Goal: Navigation & Orientation: Find specific page/section

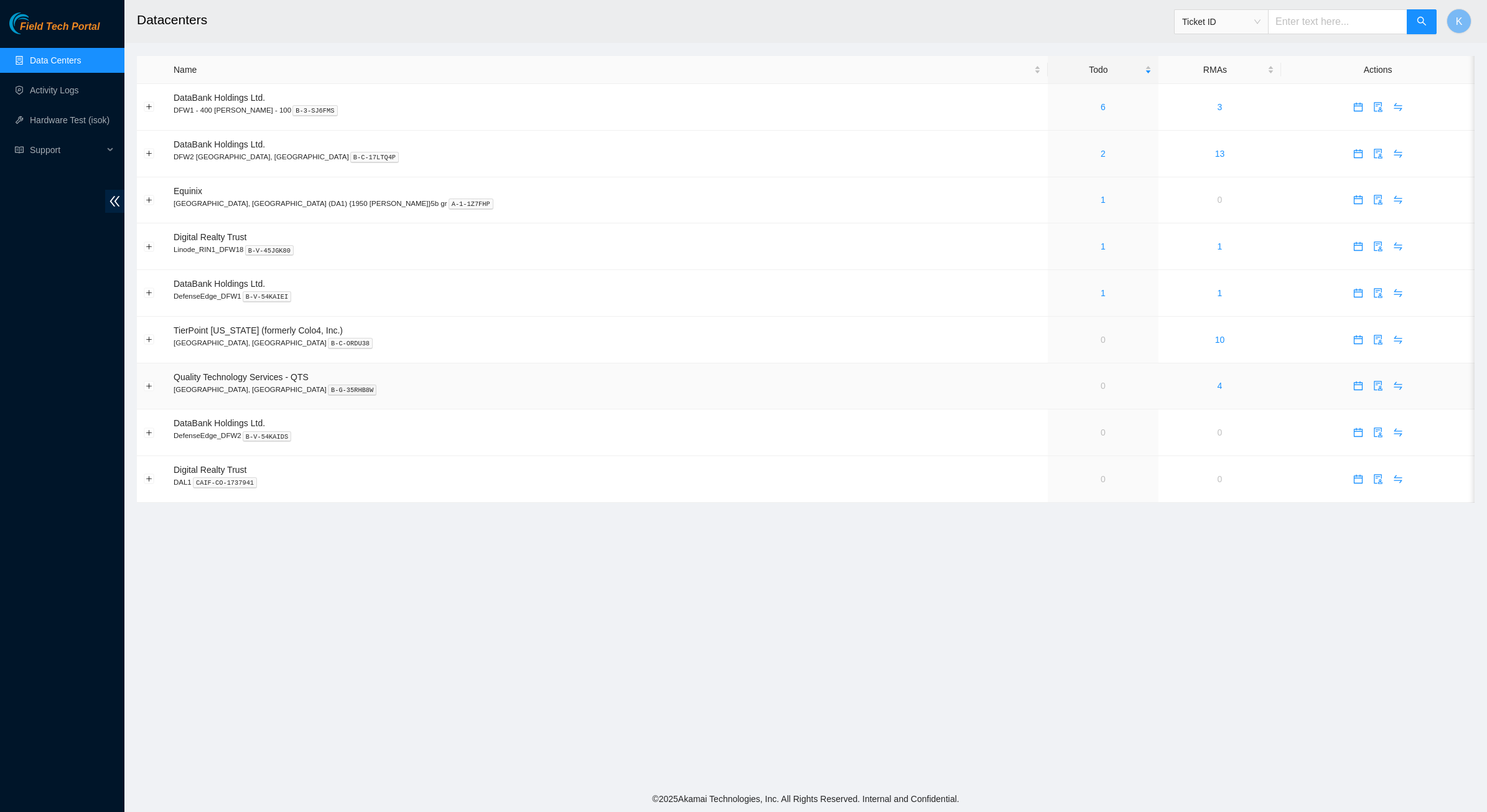
click at [1100, 386] on link "0" at bounding box center [1102, 386] width 5 height 10
click at [669, 417] on td "DataBank Holdings Ltd. DefenseEdge_DFW2 B-V-54KAIDS" at bounding box center [607, 432] width 881 height 46
click at [1055, 155] on div "2" at bounding box center [1103, 153] width 96 height 14
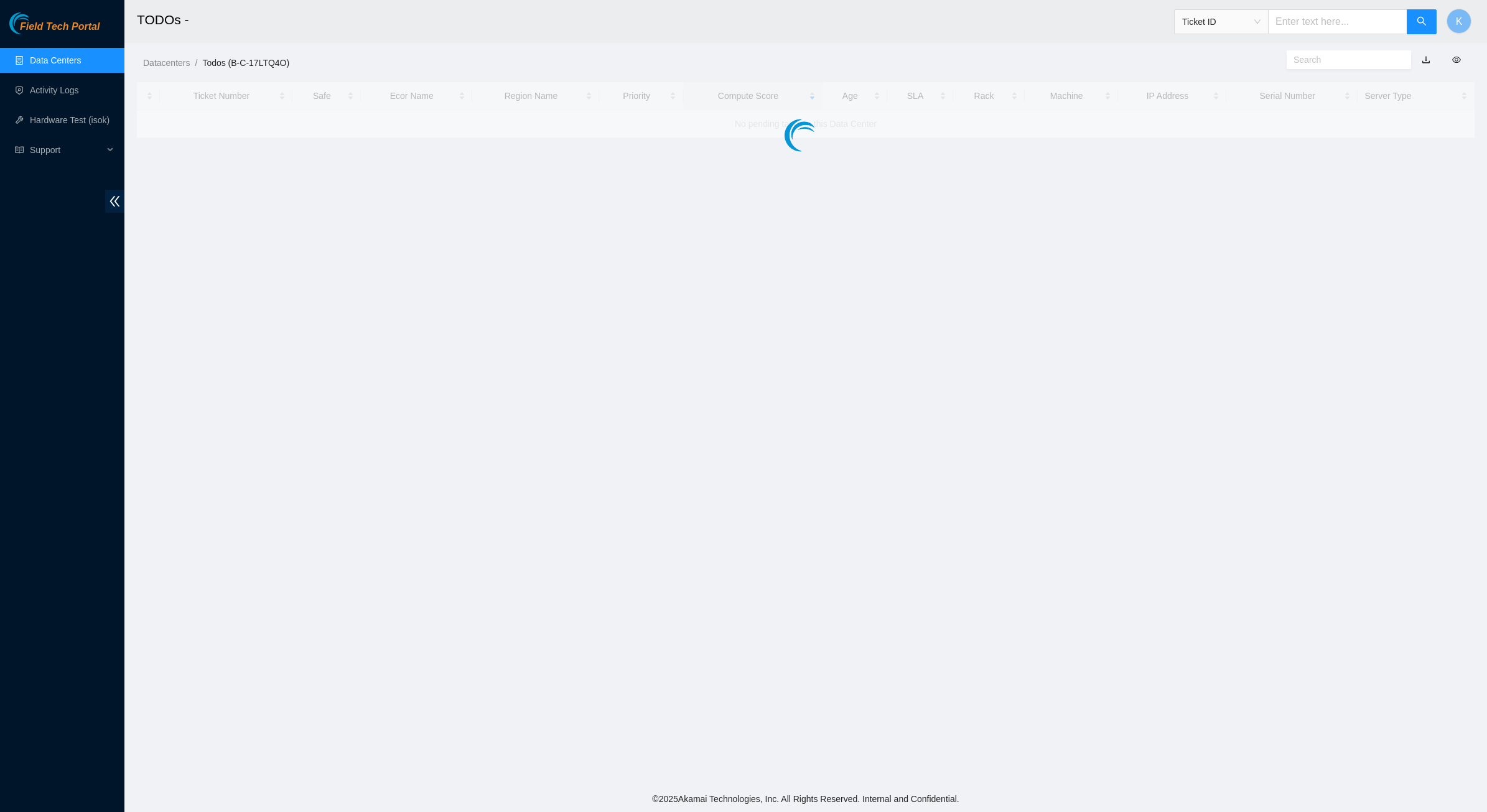
click at [953, 153] on main "TODOs - Ticket ID K Datacenters / Todos (B-C-17LTQ4O) / Ticket Number Safe Ecor…" at bounding box center [806, 393] width 1362 height 786
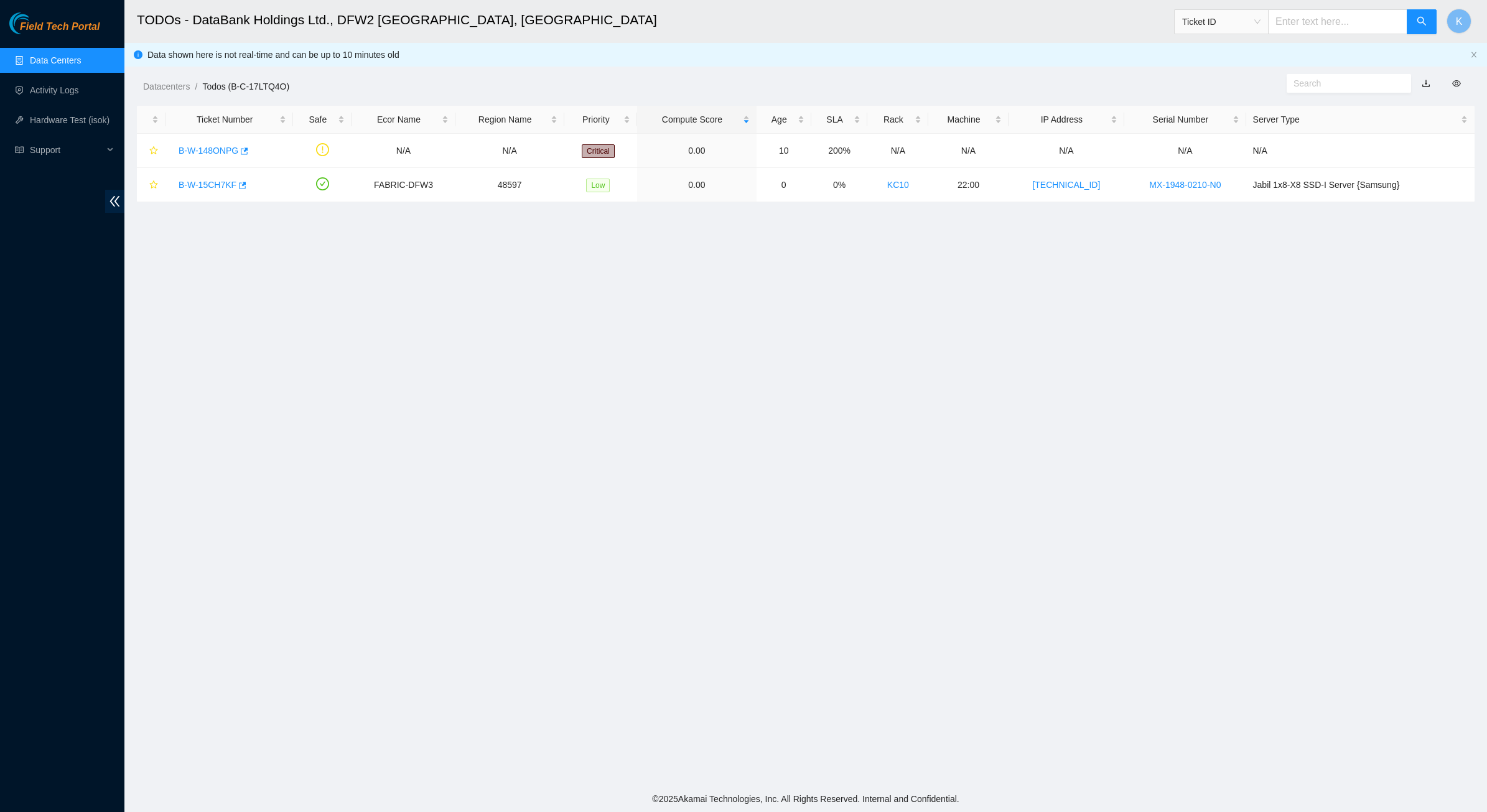
click at [779, 309] on main "TODOs - DataBank Holdings Ltd., DFW2 Richardson, TX Ticket ID K Data shown here…" at bounding box center [806, 393] width 1362 height 786
click at [79, 85] on link "Activity Logs" at bounding box center [55, 90] width 49 height 10
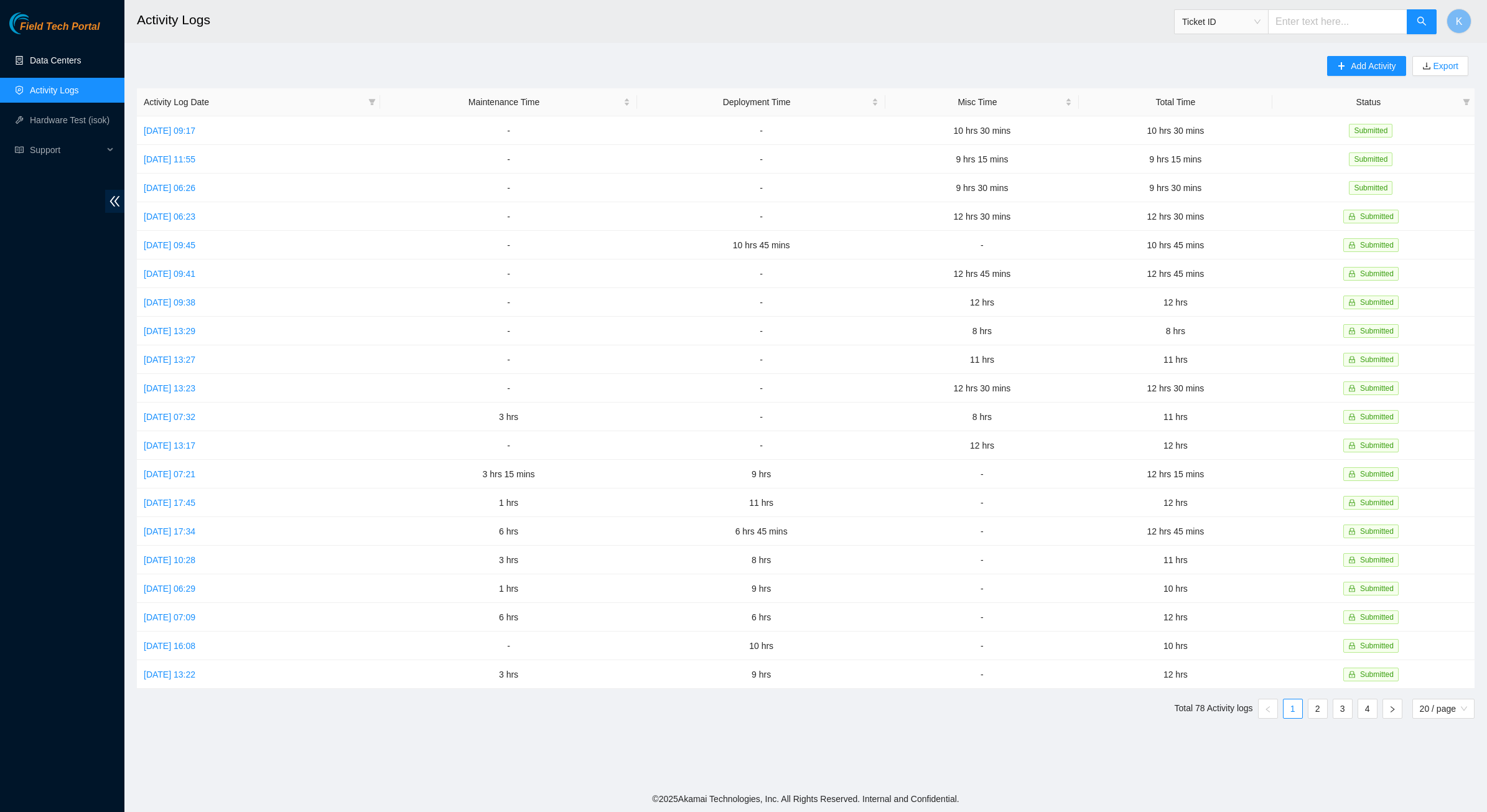
click at [78, 55] on link "Data Centers" at bounding box center [55, 60] width 51 height 10
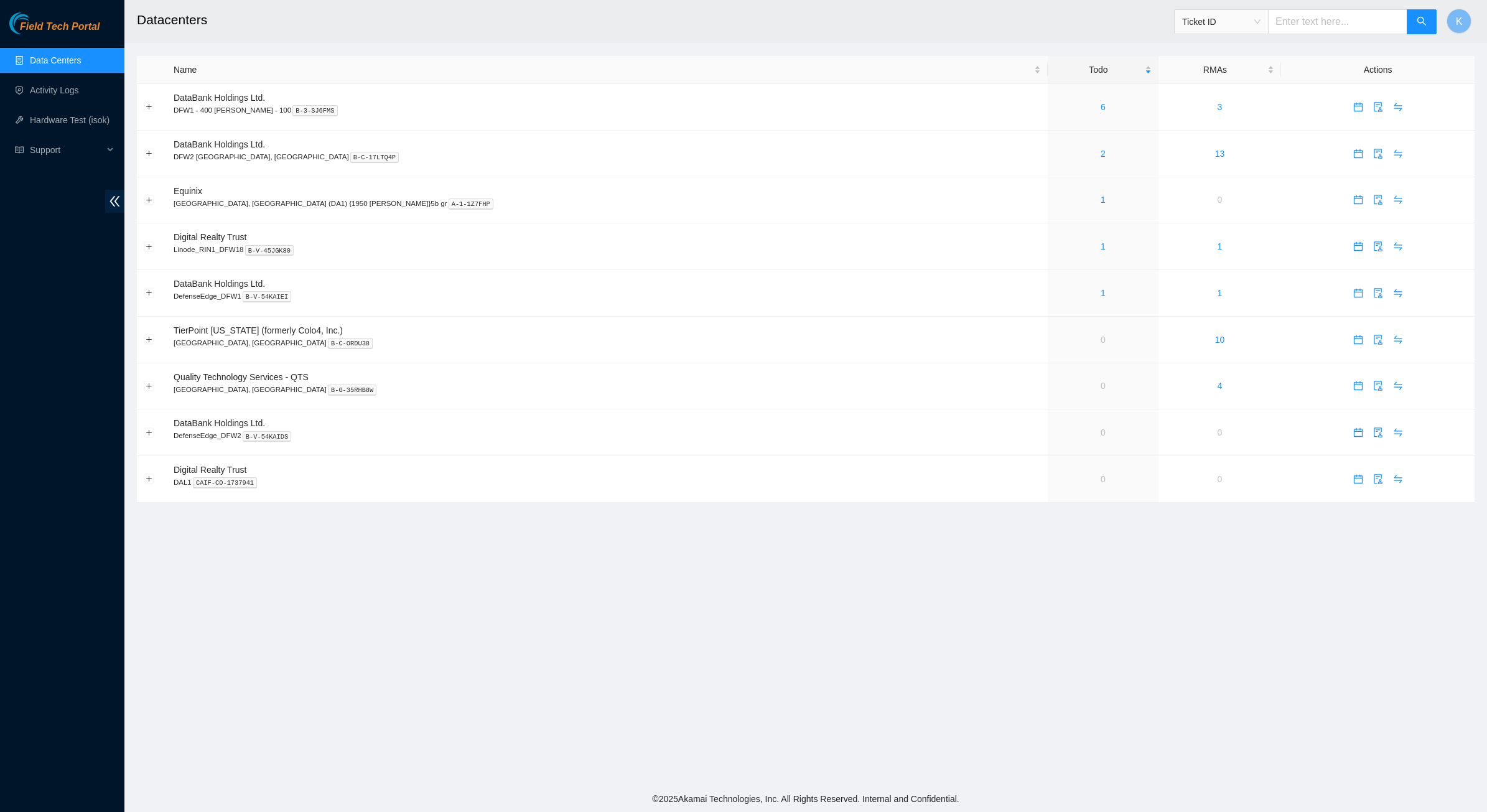
click at [798, 594] on main "Datacenters Ticket ID K Name Todo RMAs Actions DataBank Holdings Ltd. DFW1 - 40…" at bounding box center [806, 393] width 1362 height 786
click at [783, 552] on main "Datacenters Ticket ID K Name Todo RMAs Actions DataBank Holdings Ltd. DFW1 - 40…" at bounding box center [806, 393] width 1362 height 786
click at [348, 582] on main "Datacenters Ticket ID K Name Todo RMAs Actions DataBank Holdings Ltd. DFW1 - 40…" at bounding box center [806, 393] width 1362 height 786
click at [728, 617] on main "Datacenters Ticket ID K Name Todo RMAs Actions DataBank Holdings Ltd. DFW1 - 40…" at bounding box center [806, 393] width 1362 height 786
click at [1100, 111] on link "6" at bounding box center [1102, 106] width 5 height 10
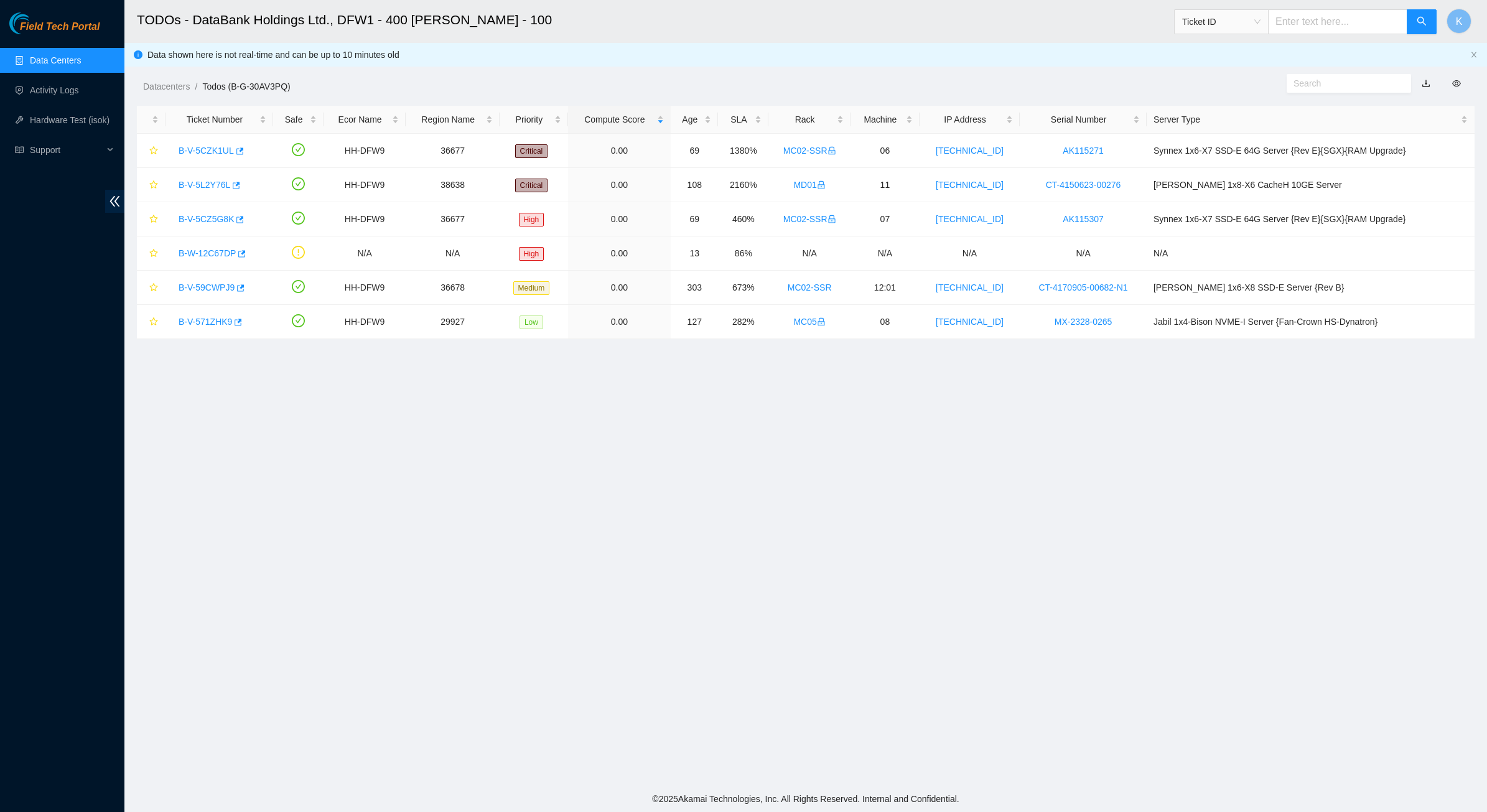
click at [38, 65] on link "Data Centers" at bounding box center [55, 60] width 51 height 10
